Goal: Check status: Check status

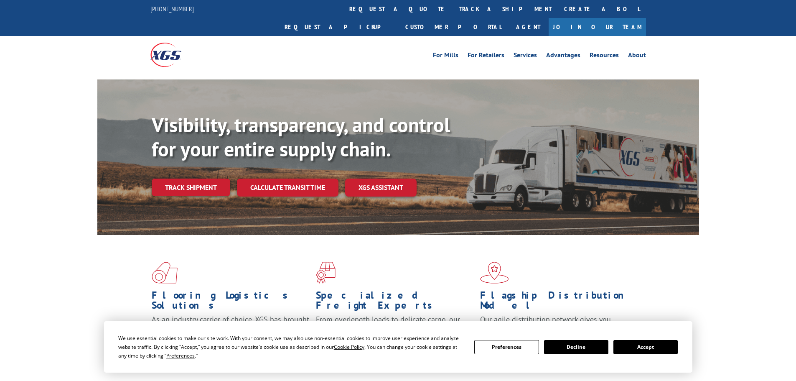
drag, startPoint x: 667, startPoint y: 342, endPoint x: 441, endPoint y: 251, distance: 243.9
click at [667, 343] on button "Accept" at bounding box center [645, 347] width 64 height 14
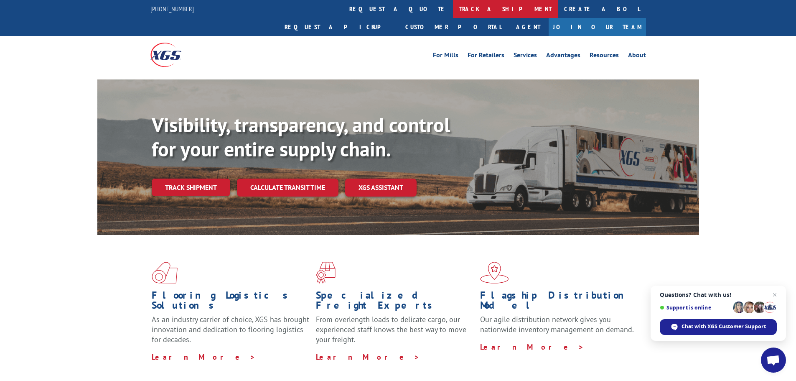
click at [453, 11] on link "track a shipment" at bounding box center [505, 9] width 105 height 18
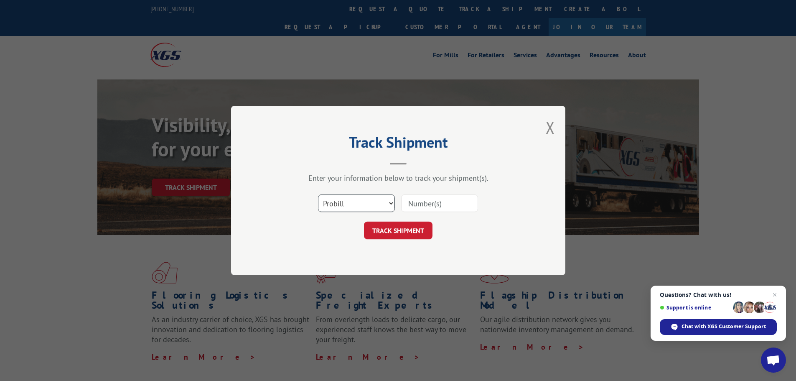
click at [359, 201] on select "Select category... Probill BOL PO" at bounding box center [356, 203] width 77 height 18
select select "po"
click at [318, 194] on select "Select category... Probill BOL PO" at bounding box center [356, 203] width 77 height 18
click at [424, 206] on input at bounding box center [439, 203] width 77 height 18
paste input "17522973"
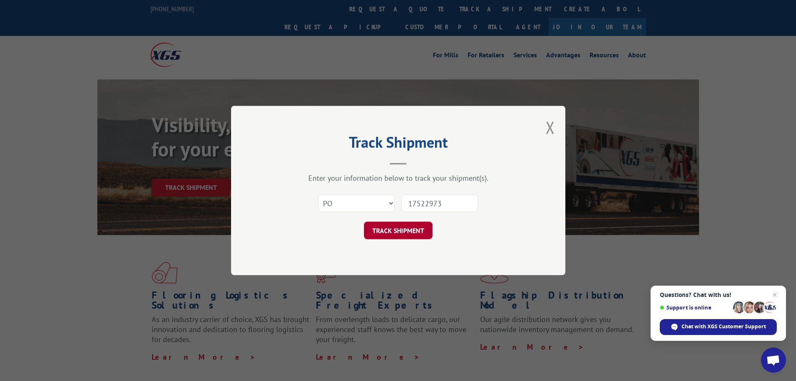
type input "17522973"
click at [410, 231] on button "TRACK SHIPMENT" at bounding box center [398, 230] width 69 height 18
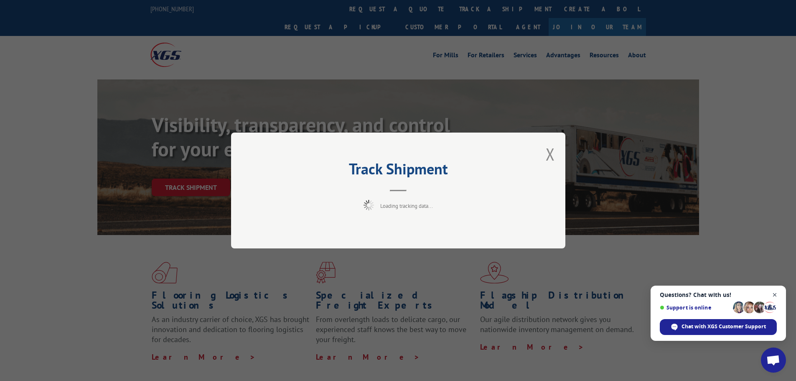
click at [774, 293] on span "Close chat" at bounding box center [775, 295] width 10 height 10
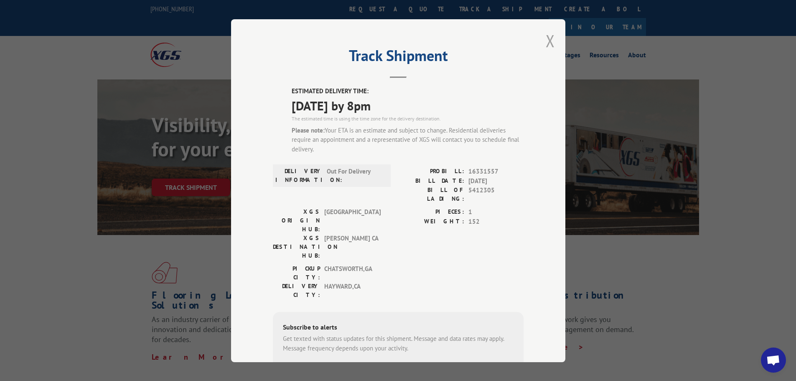
click at [547, 37] on button "Close modal" at bounding box center [550, 41] width 9 height 22
